Goal: Task Accomplishment & Management: Manage account settings

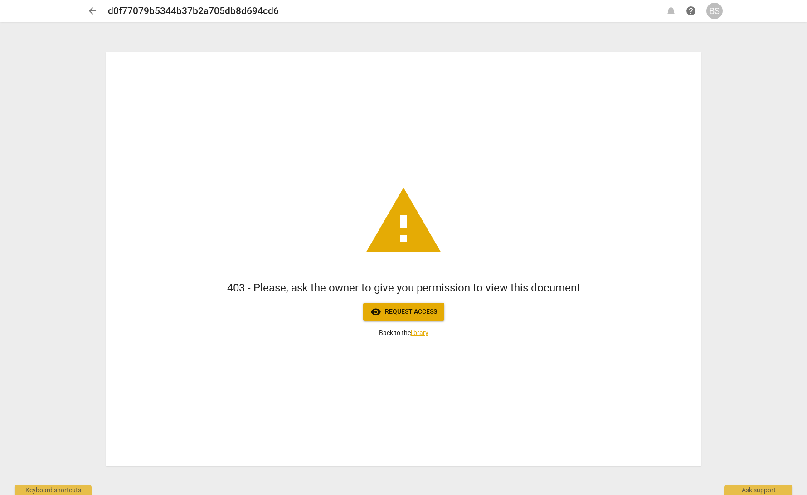
click at [713, 10] on div "BS" at bounding box center [715, 11] width 16 height 16
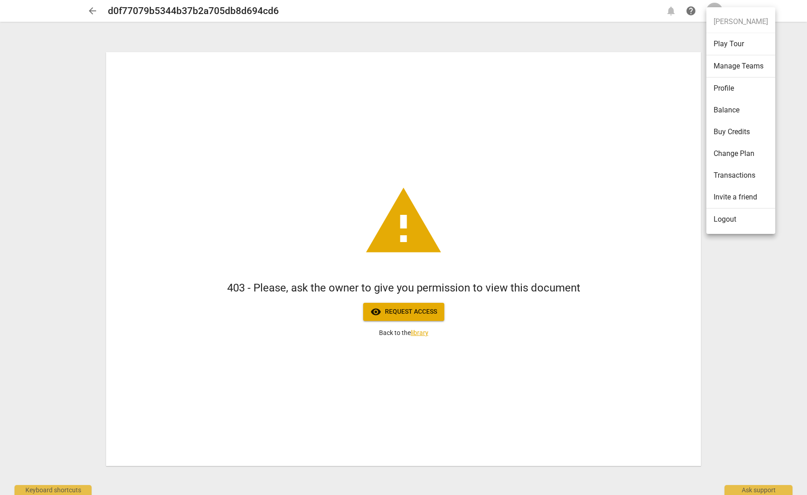
click at [730, 221] on li "Logout" at bounding box center [741, 220] width 69 height 22
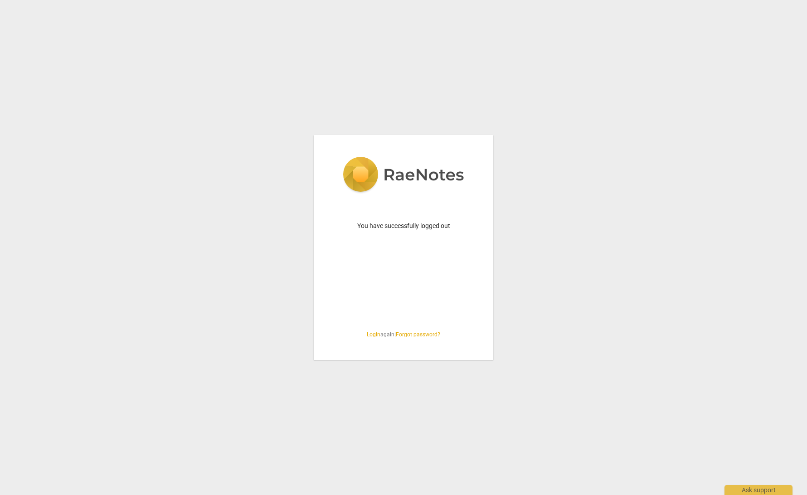
click at [368, 334] on link "Login" at bounding box center [374, 335] width 14 height 6
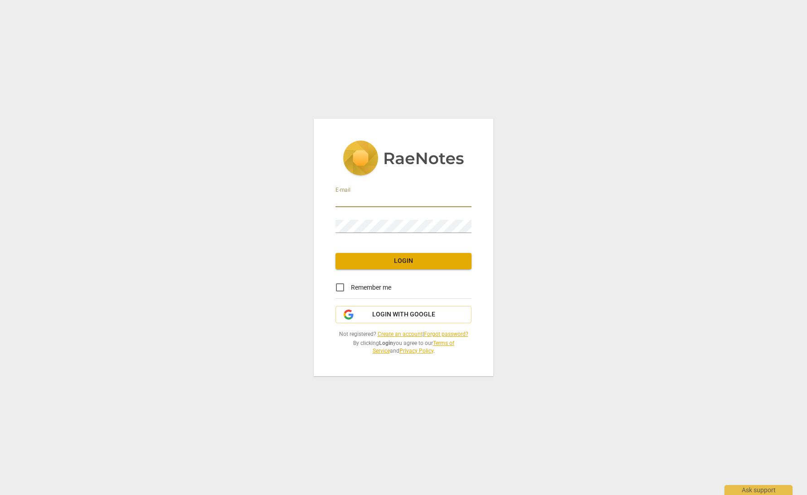
click at [463, 200] on input "email" at bounding box center [404, 200] width 136 height 13
click at [373, 314] on span "Login with Google" at bounding box center [403, 314] width 63 height 9
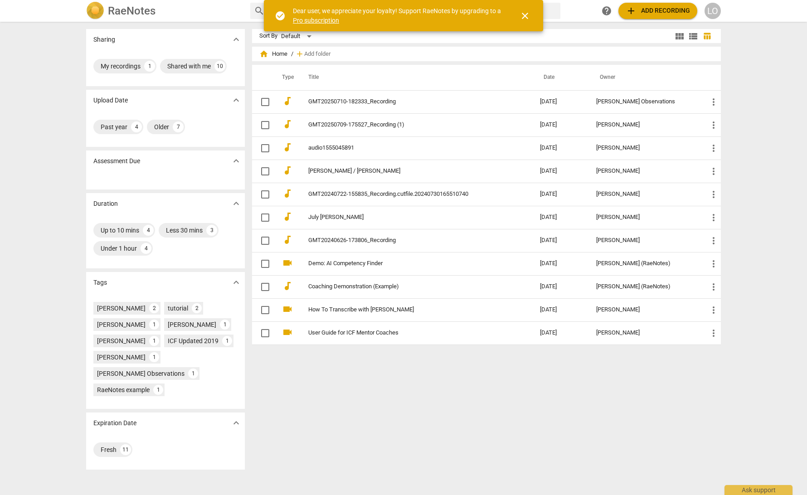
click at [523, 14] on span "close" at bounding box center [525, 15] width 11 height 11
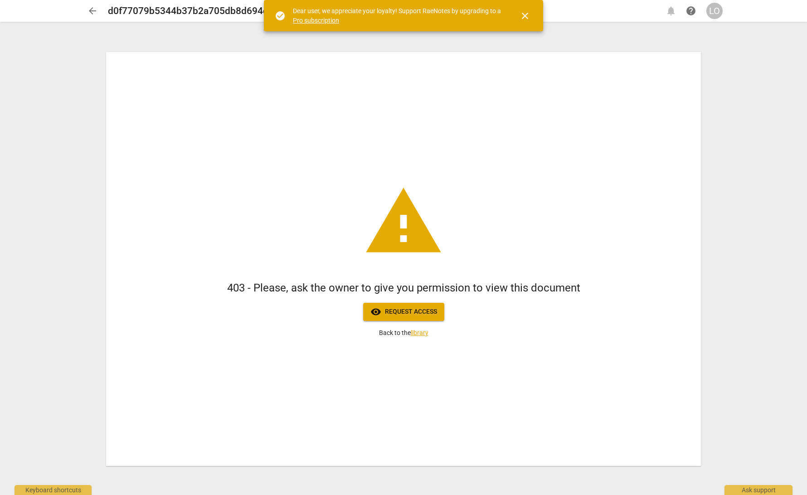
click at [397, 313] on span "visibility Request access" at bounding box center [404, 312] width 67 height 11
click at [532, 17] on span "close" at bounding box center [525, 15] width 22 height 11
